Goal: Communication & Community: Answer question/provide support

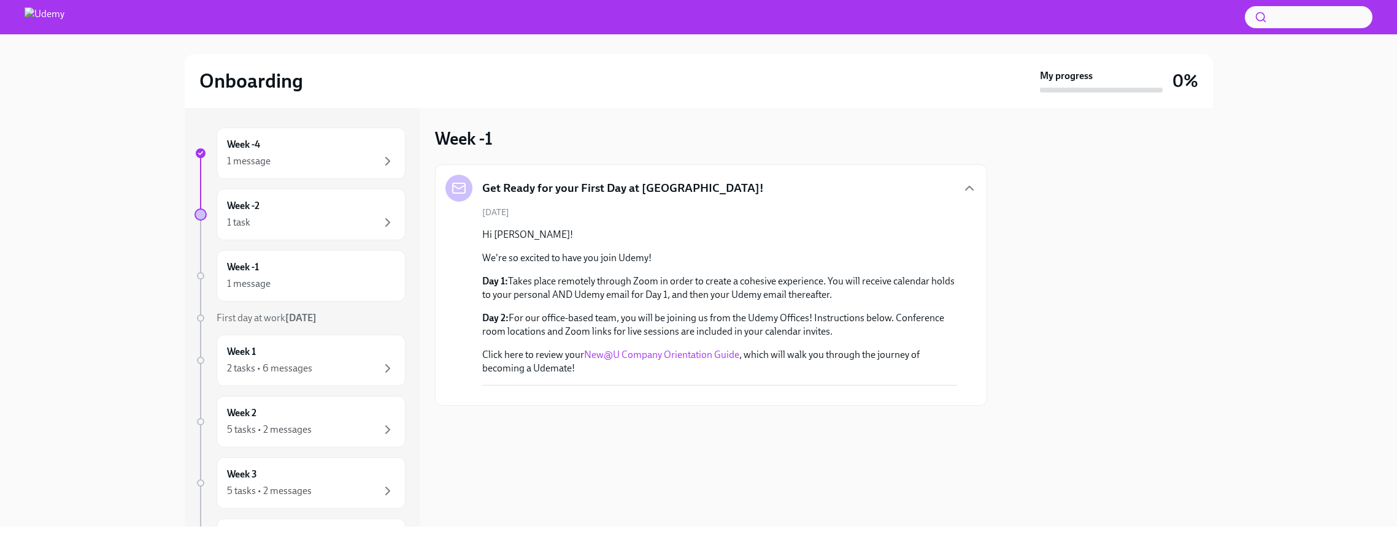
scroll to position [119, 0]
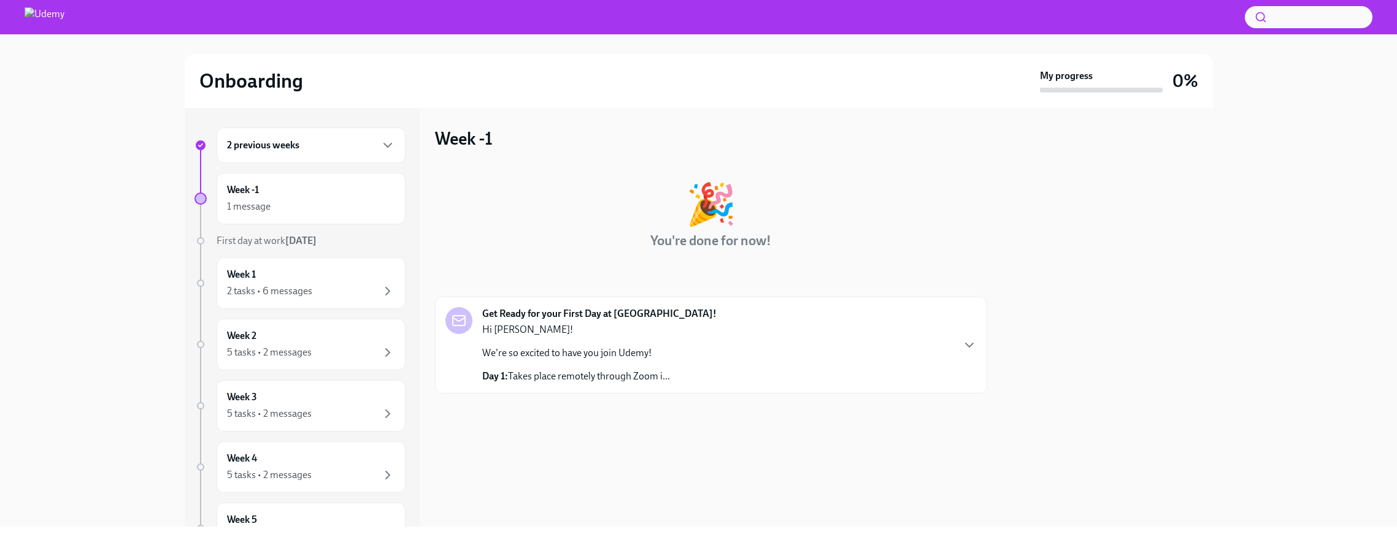
click at [750, 358] on div "Get Ready for your First Day at Udemy! Hi Michiko! We're so excited to have you…" at bounding box center [710, 345] width 531 height 76
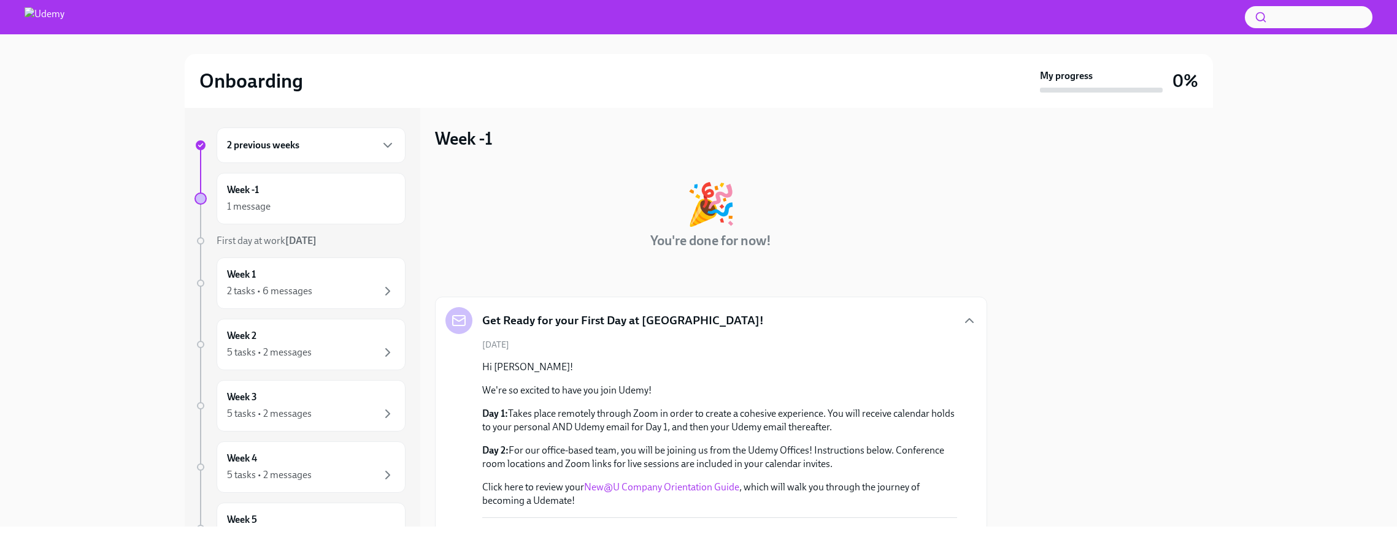
click at [322, 149] on div "2 previous weeks" at bounding box center [311, 145] width 168 height 15
click at [322, 148] on div "2 previous weeks" at bounding box center [311, 145] width 168 height 15
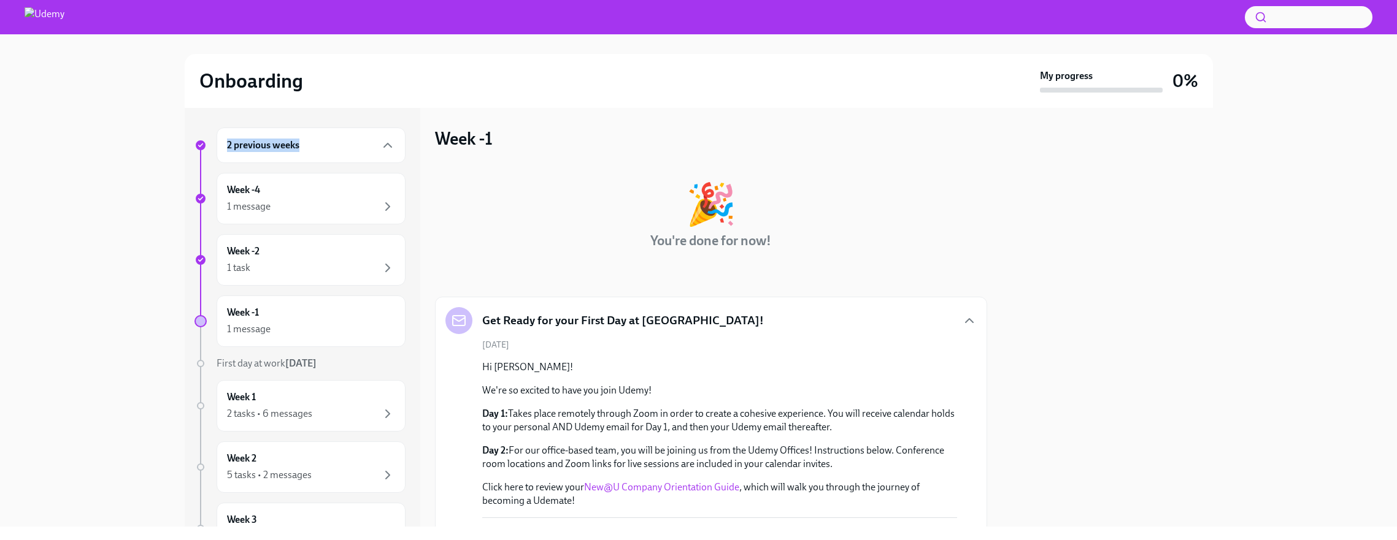
click at [322, 148] on div "2 previous weeks" at bounding box center [311, 145] width 168 height 15
click at [389, 138] on icon "button" at bounding box center [387, 145] width 15 height 15
click at [378, 206] on div "1 message" at bounding box center [311, 206] width 168 height 15
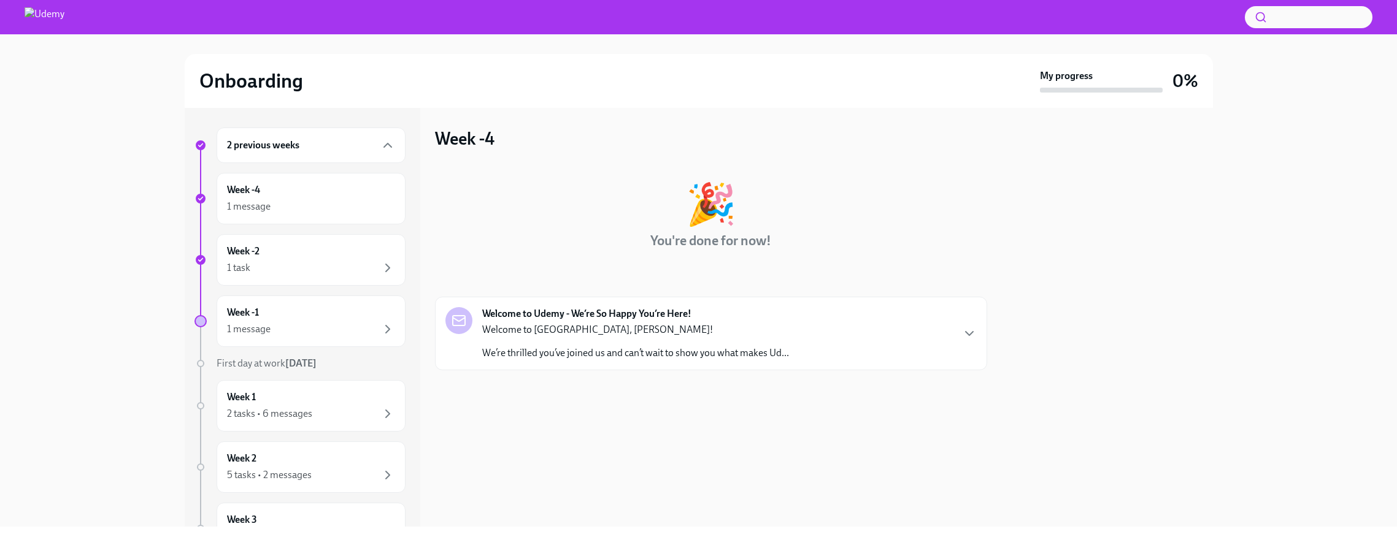
click at [574, 337] on div "Welcome to Udemy, Michiko! We’re thrilled you’ve joined us and can’t wait to sh…" at bounding box center [635, 341] width 307 height 37
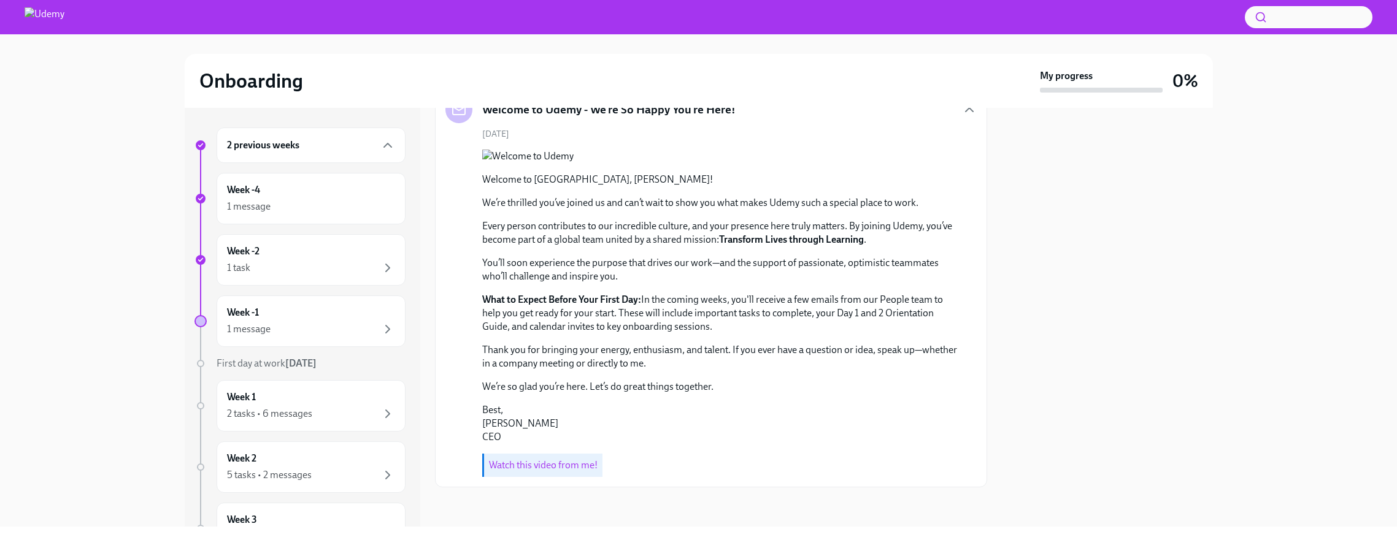
scroll to position [317, 0]
